Goal: Task Accomplishment & Management: Manage account settings

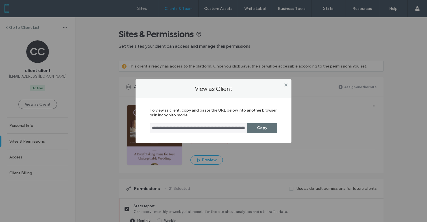
scroll to position [403, 0]
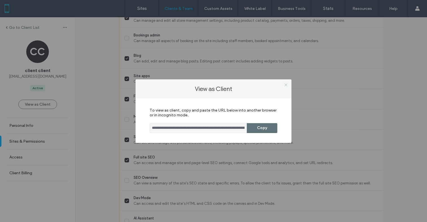
click at [285, 87] on span at bounding box center [286, 85] width 4 height 8
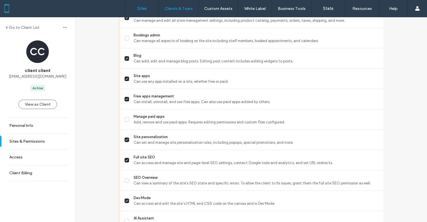
click at [139, 8] on label "Sites" at bounding box center [142, 8] width 10 height 5
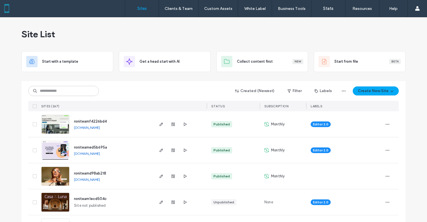
click at [76, 123] on span "roniteamf4226bd4" at bounding box center [90, 121] width 33 height 4
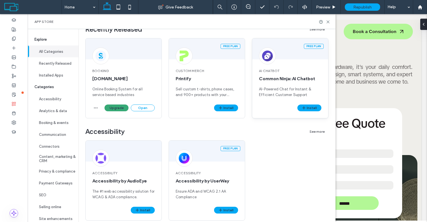
scroll to position [218, 0]
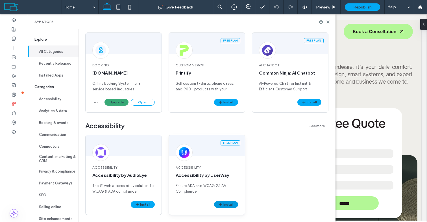
click at [228, 206] on button "Install" at bounding box center [226, 204] width 24 height 7
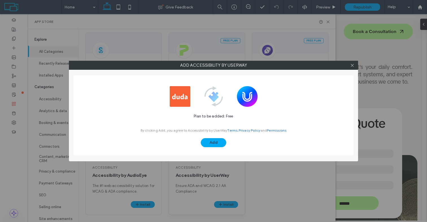
click at [354, 64] on div at bounding box center [352, 65] width 8 height 8
click at [353, 64] on icon at bounding box center [352, 65] width 4 height 4
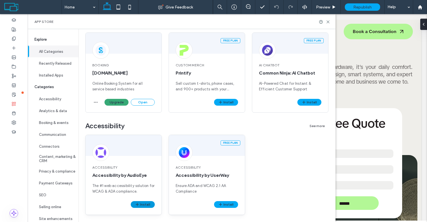
click at [148, 207] on button "Install" at bounding box center [143, 204] width 24 height 7
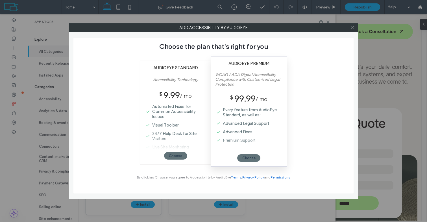
click at [353, 29] on icon at bounding box center [352, 27] width 4 height 4
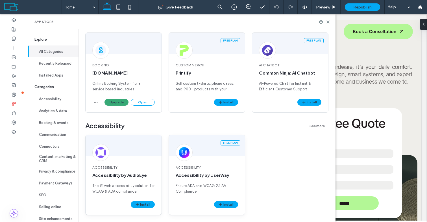
click at [132, 163] on div "Accessibility Accessibility by AudioEye The #1 web accessibility solution for W…" at bounding box center [124, 179] width 76 height 43
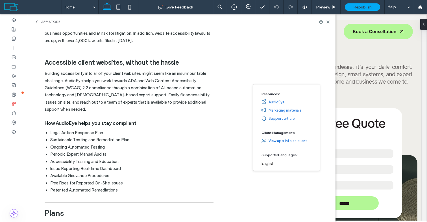
scroll to position [0, 0]
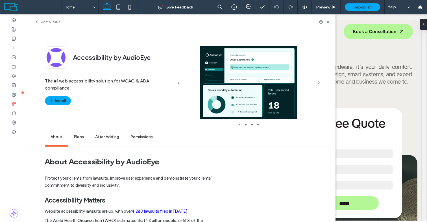
click at [35, 22] on icon at bounding box center [36, 21] width 5 height 5
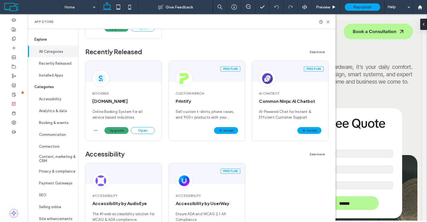
scroll to position [184, 0]
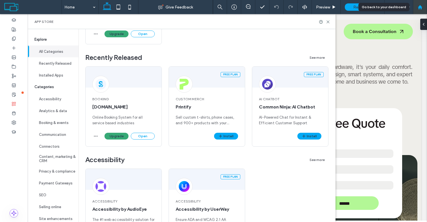
click at [416, 6] on div at bounding box center [420, 7] width 14 height 5
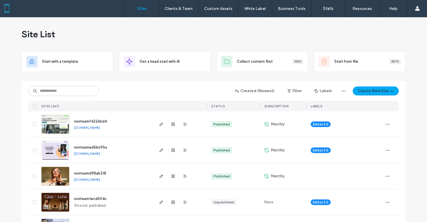
scroll to position [5, 0]
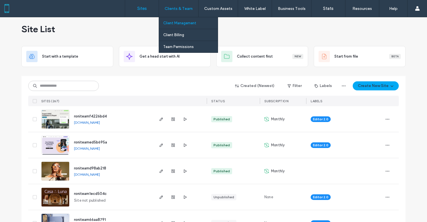
click at [179, 23] on label "Client Management" at bounding box center [179, 23] width 33 height 4
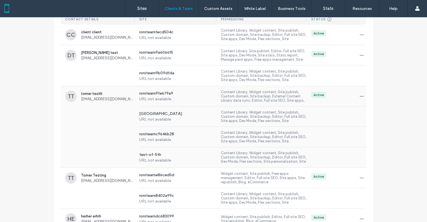
scroll to position [79, 0]
click at [96, 93] on span "tomer testtt" at bounding box center [108, 93] width 54 height 4
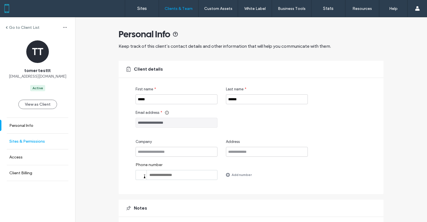
click at [31, 138] on link "Sites & Permissions" at bounding box center [37, 142] width 75 height 16
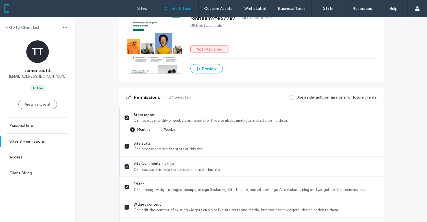
scroll to position [54, 0]
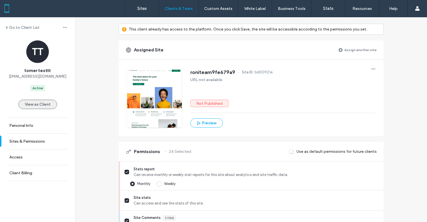
click at [39, 106] on button "View as Client" at bounding box center [37, 104] width 39 height 9
click at [41, 104] on button "View as Client" at bounding box center [37, 104] width 39 height 9
click at [38, 102] on button "View as Client" at bounding box center [37, 104] width 39 height 9
